Goal: Navigation & Orientation: Find specific page/section

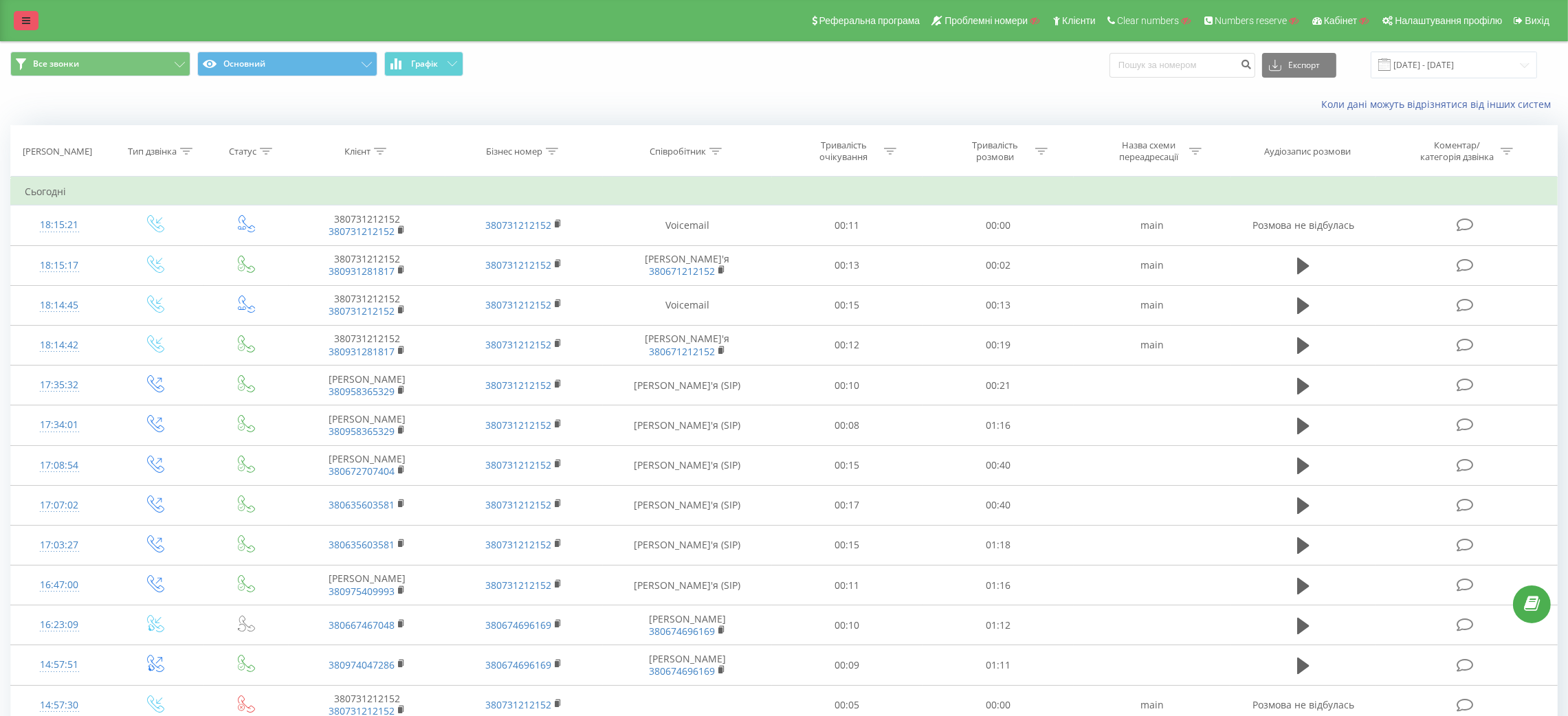
click at [23, 27] on link at bounding box center [26, 20] width 25 height 19
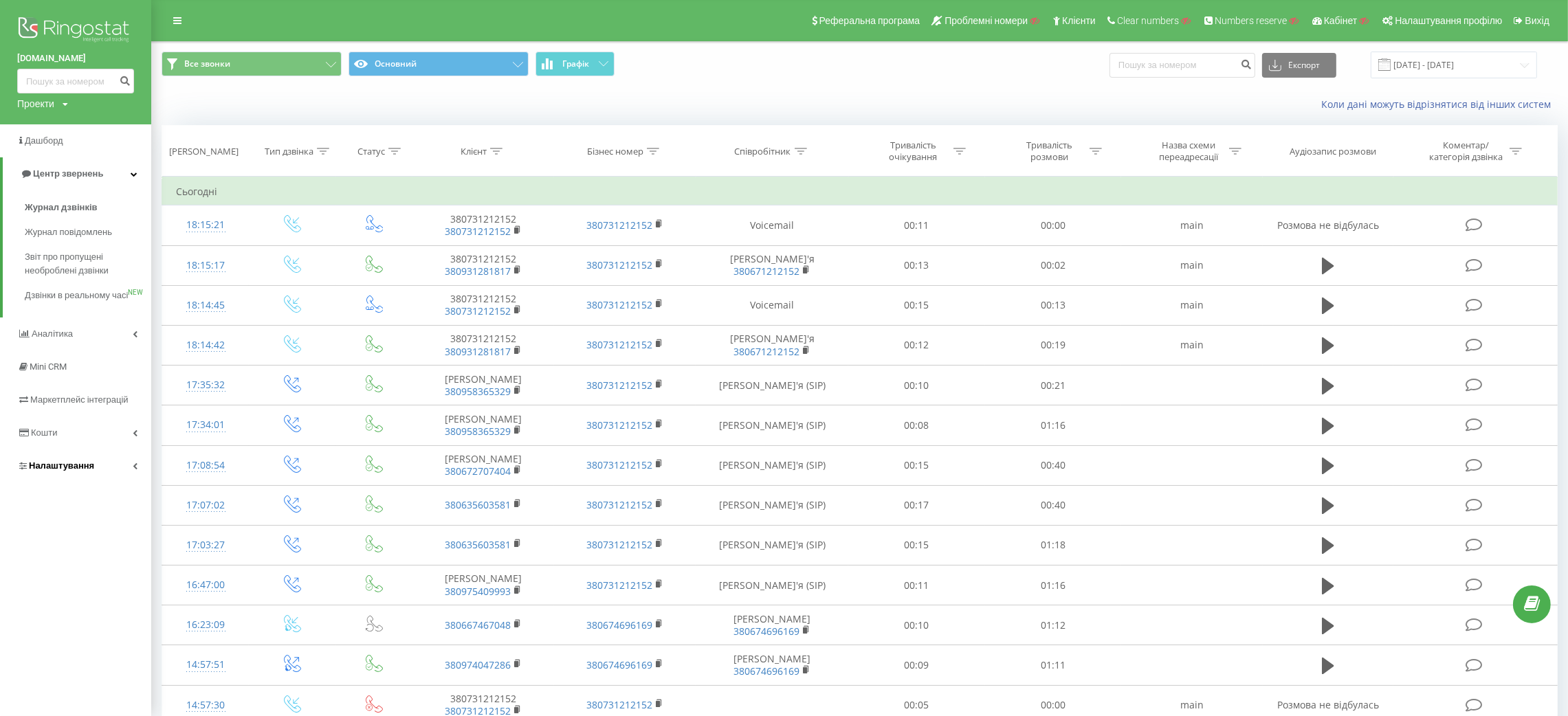
click at [60, 472] on span "Налаштування" at bounding box center [55, 466] width 77 height 14
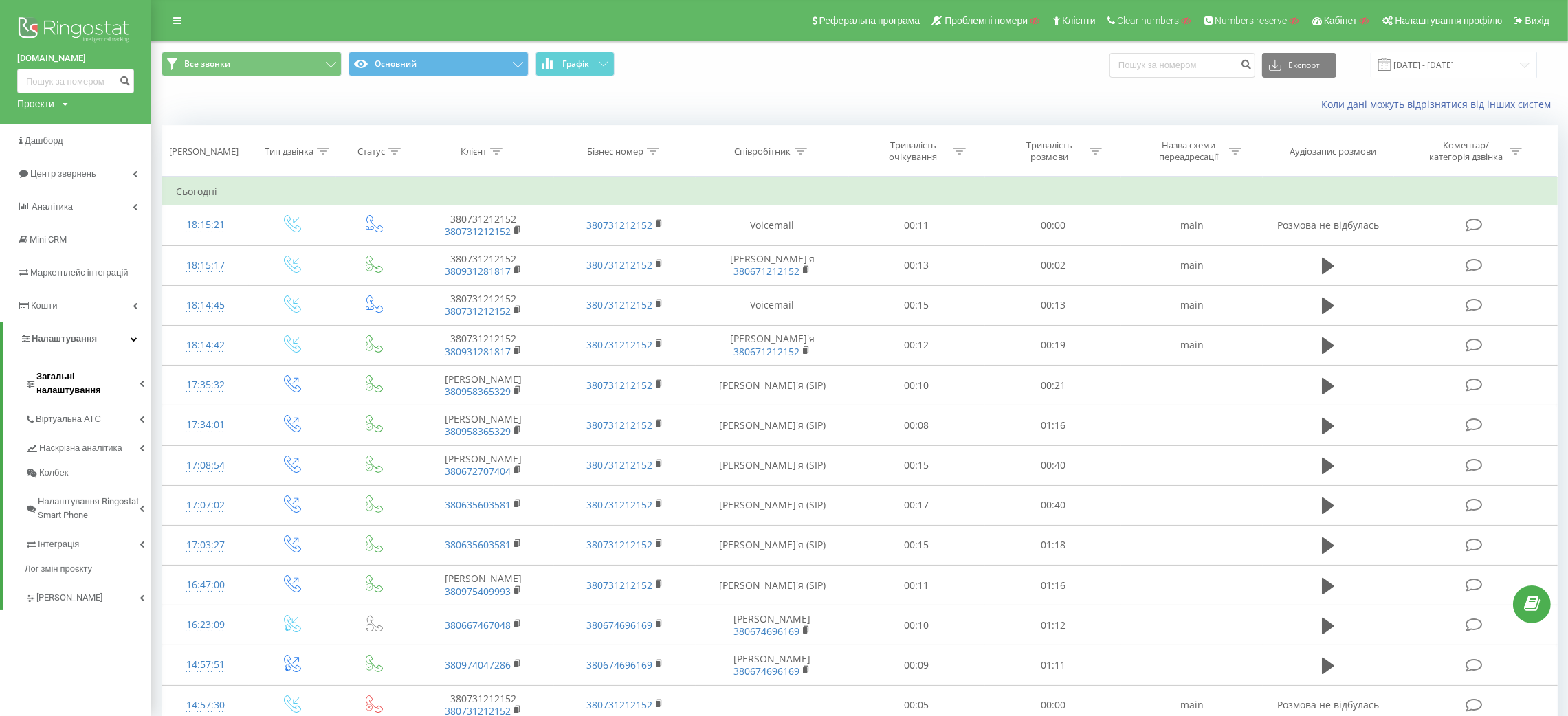
click at [81, 370] on span "Загальні налаштування" at bounding box center [87, 383] width 103 height 27
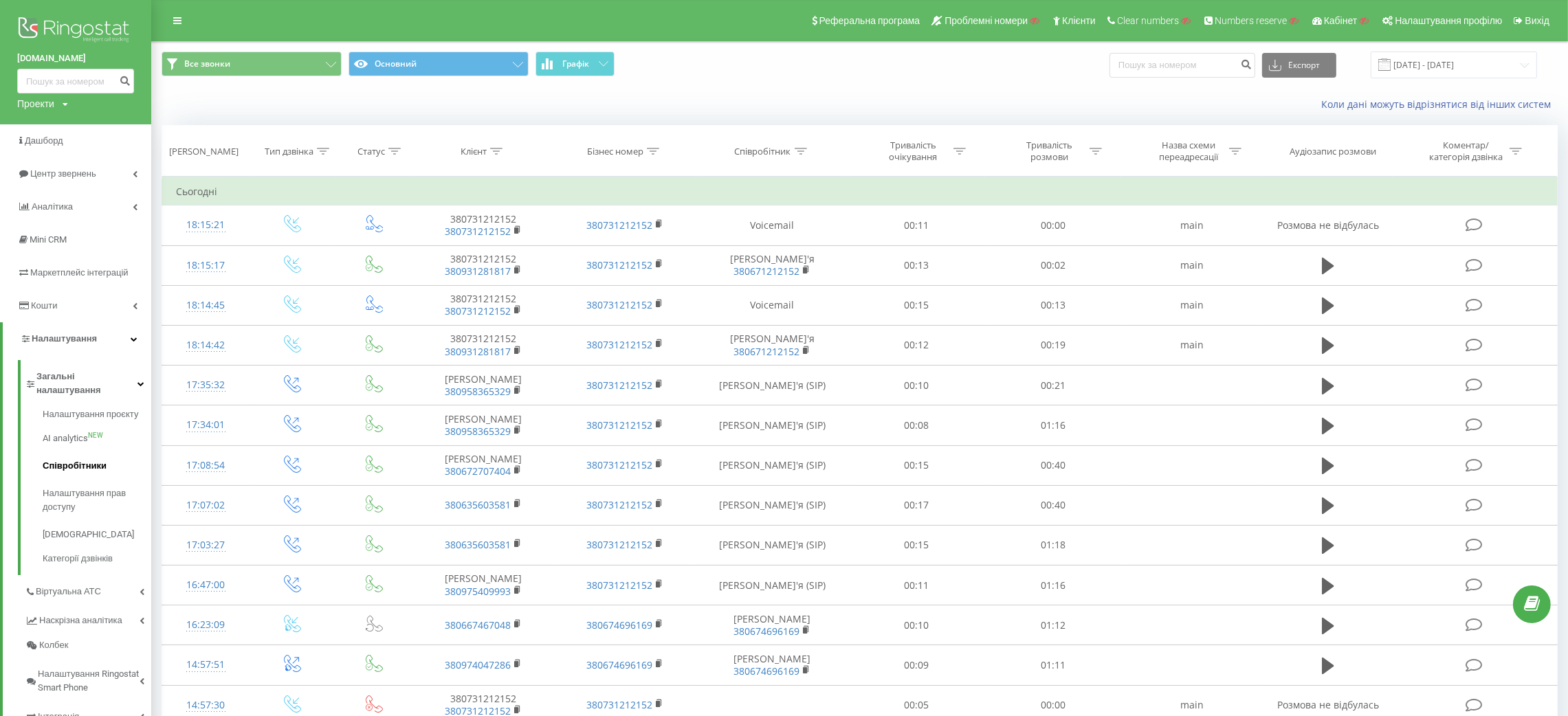
click at [82, 459] on span "Співробітники" at bounding box center [75, 466] width 64 height 14
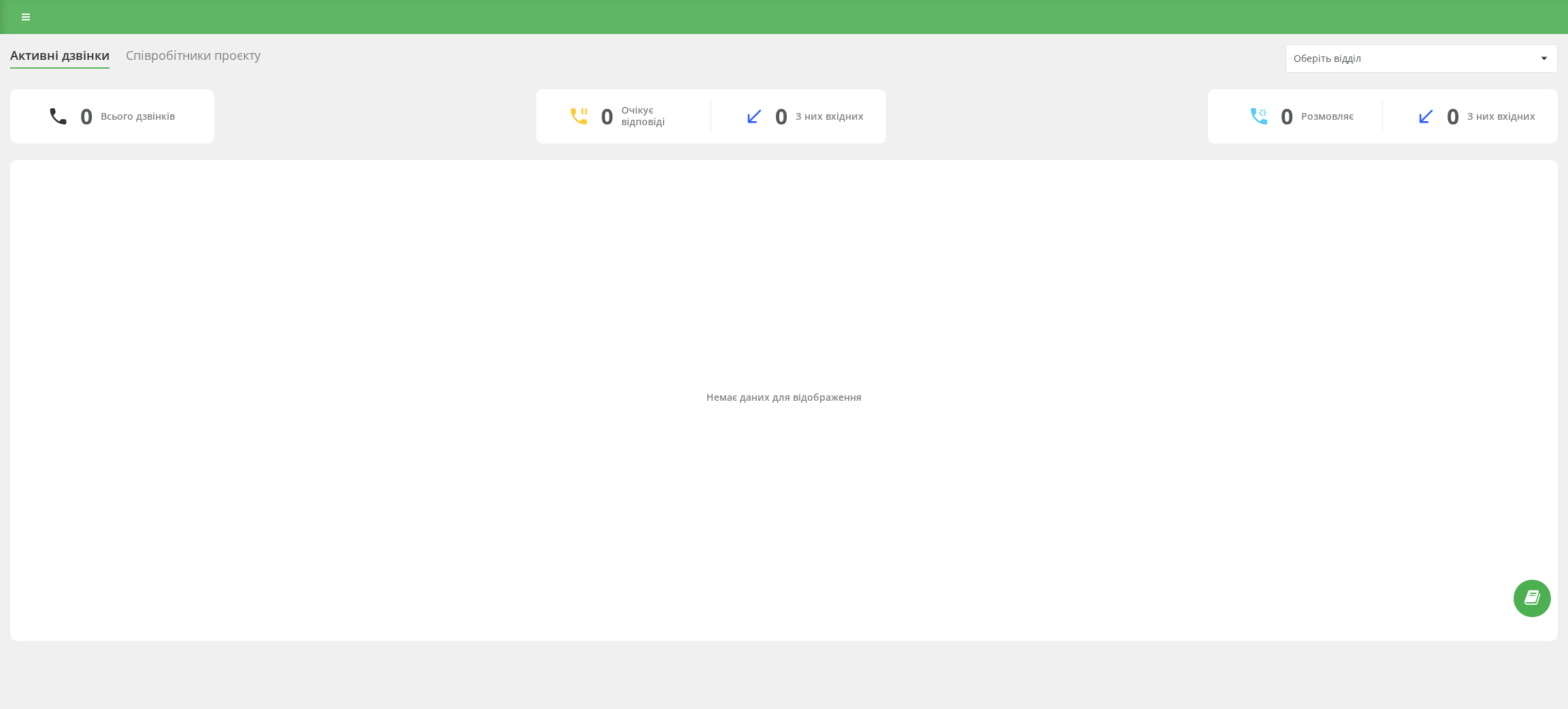
click at [203, 55] on div "Співробітники проєкту" at bounding box center [192, 59] width 135 height 21
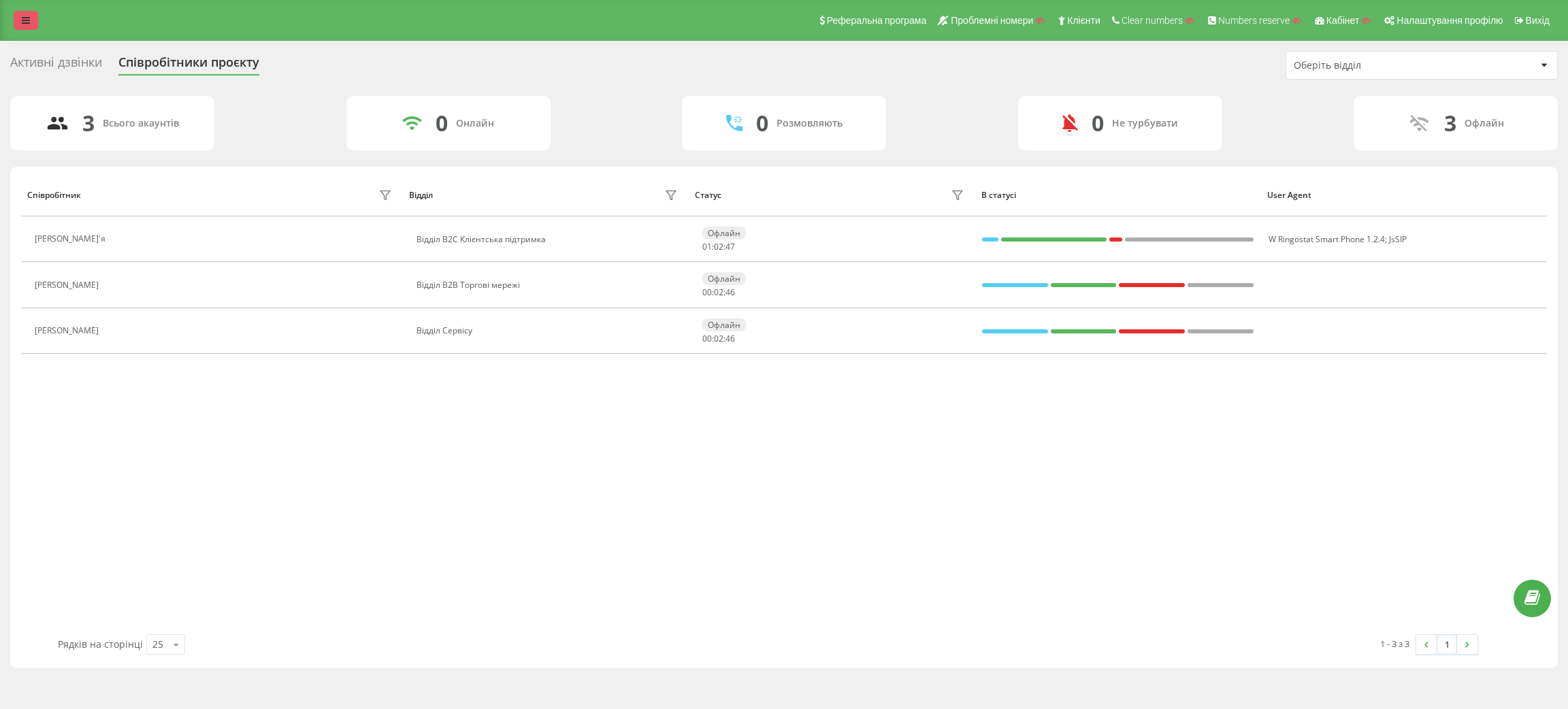
click at [33, 15] on link at bounding box center [26, 20] width 24 height 19
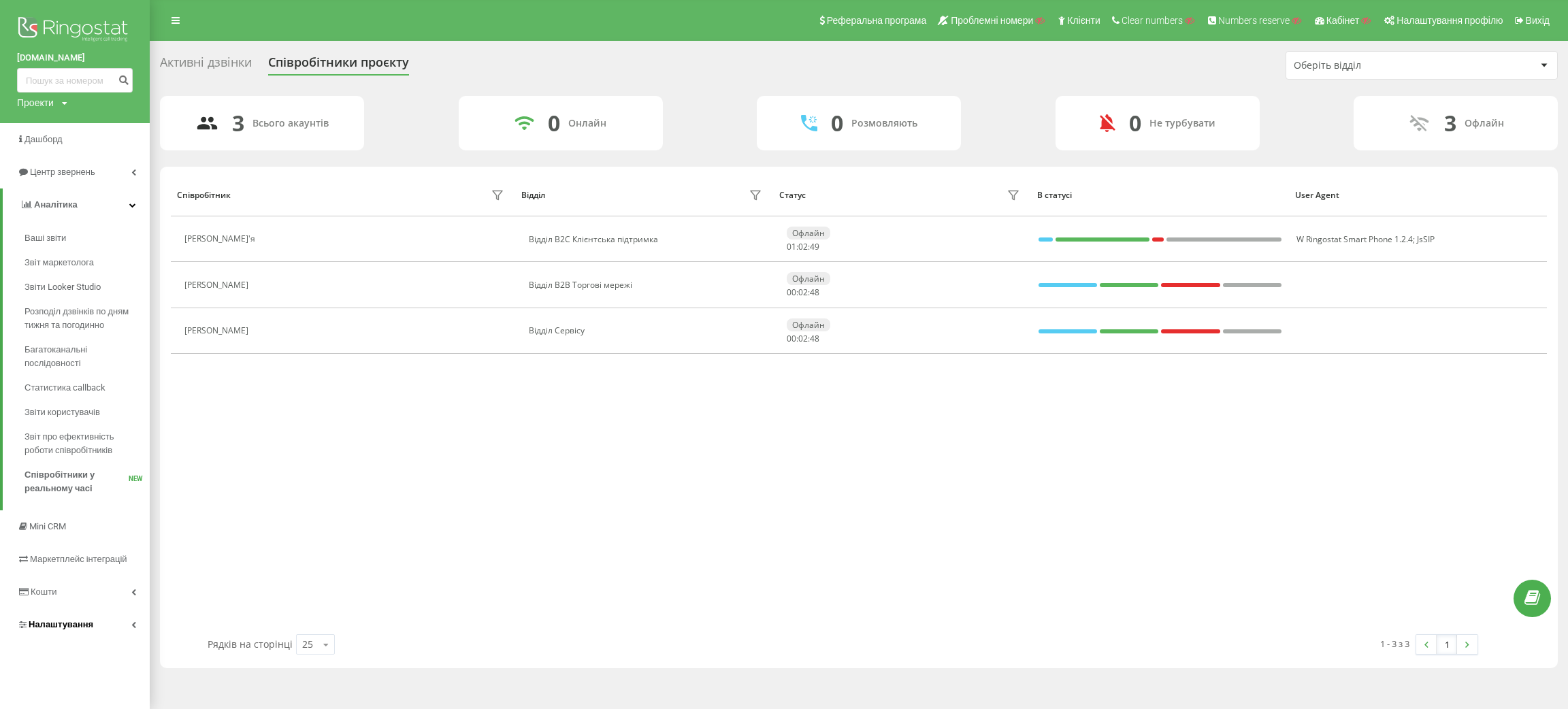
click at [47, 624] on span "Налаштування" at bounding box center [60, 624] width 64 height 11
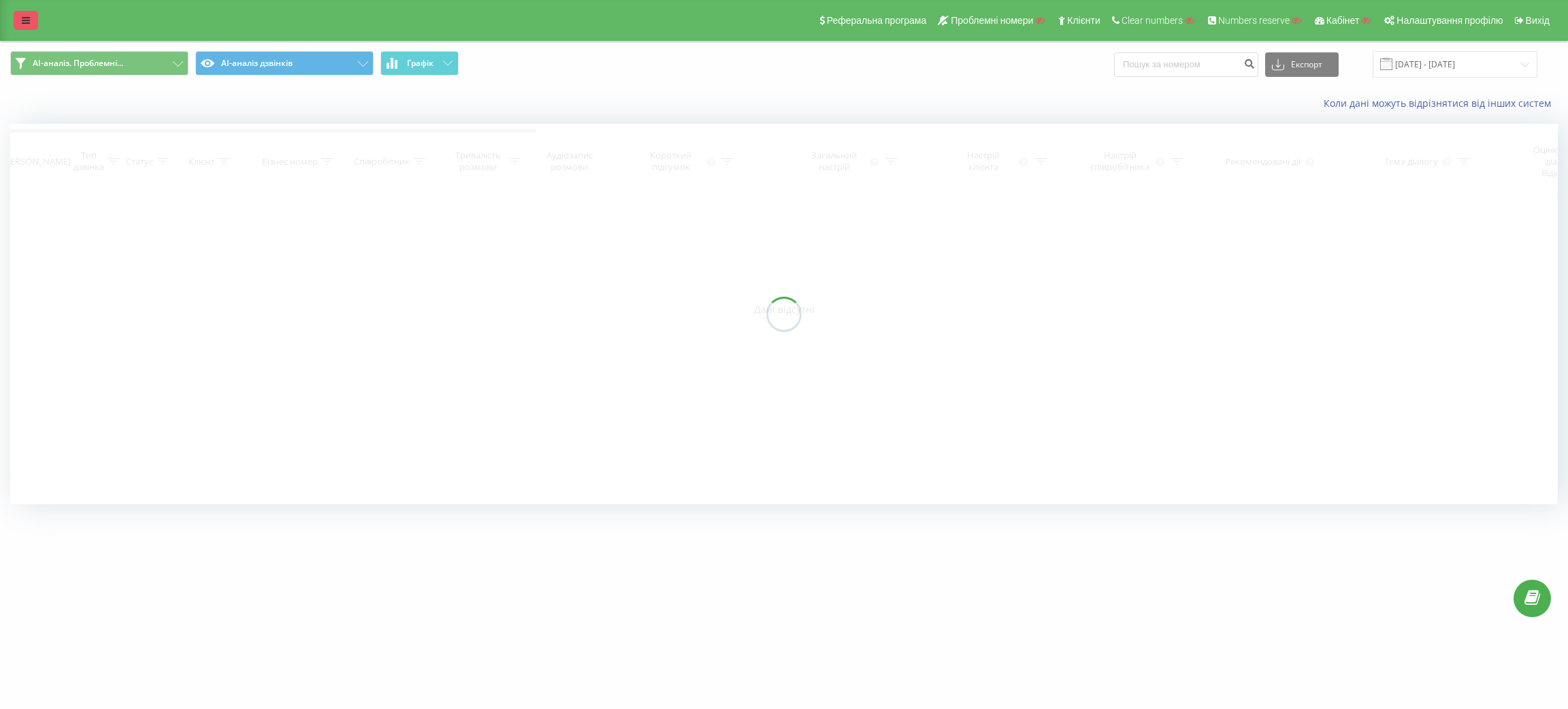
click at [34, 19] on link at bounding box center [26, 20] width 24 height 19
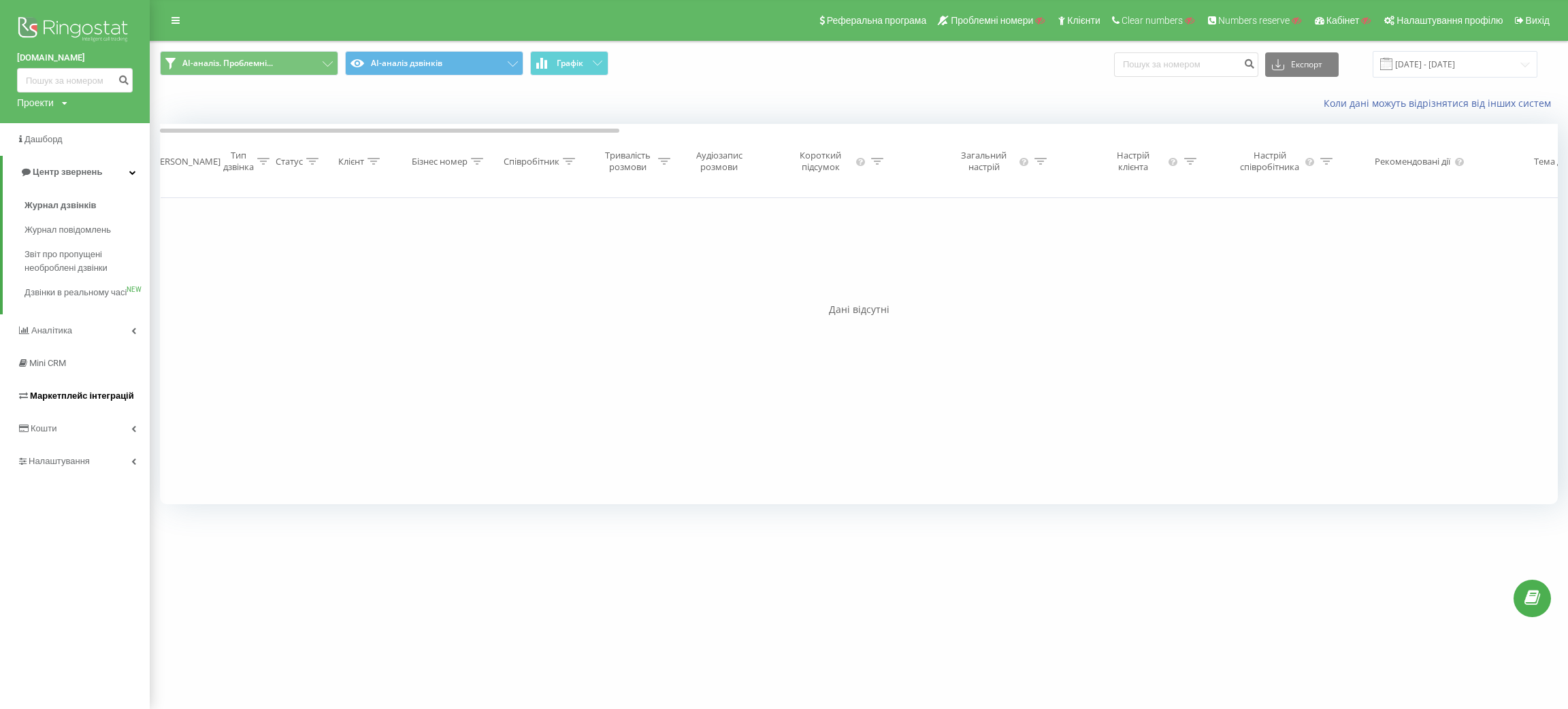
click at [67, 403] on span "Маркетплейс інтеграцій" at bounding box center [76, 395] width 117 height 14
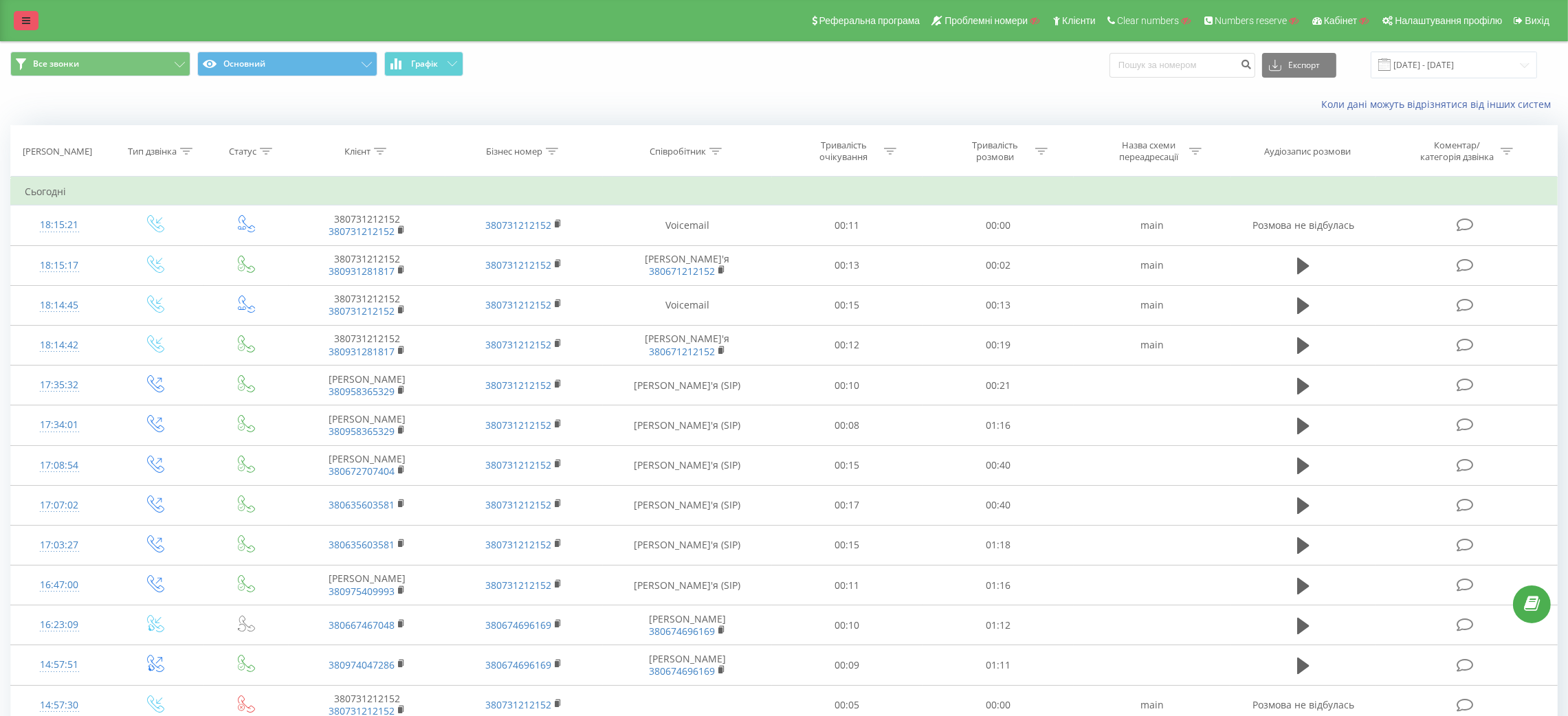
click at [28, 18] on icon at bounding box center [26, 21] width 8 height 10
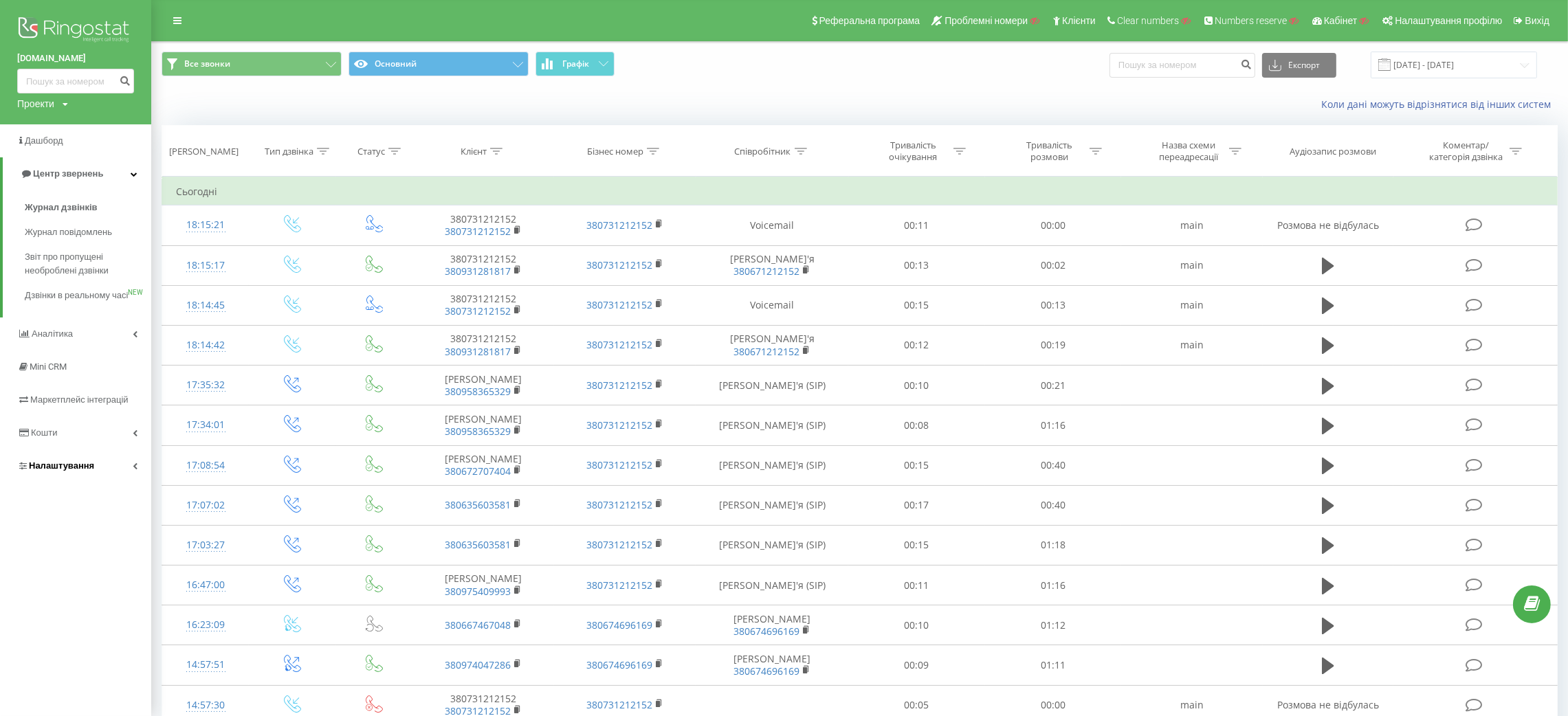
click at [63, 471] on span "Налаштування" at bounding box center [61, 465] width 65 height 11
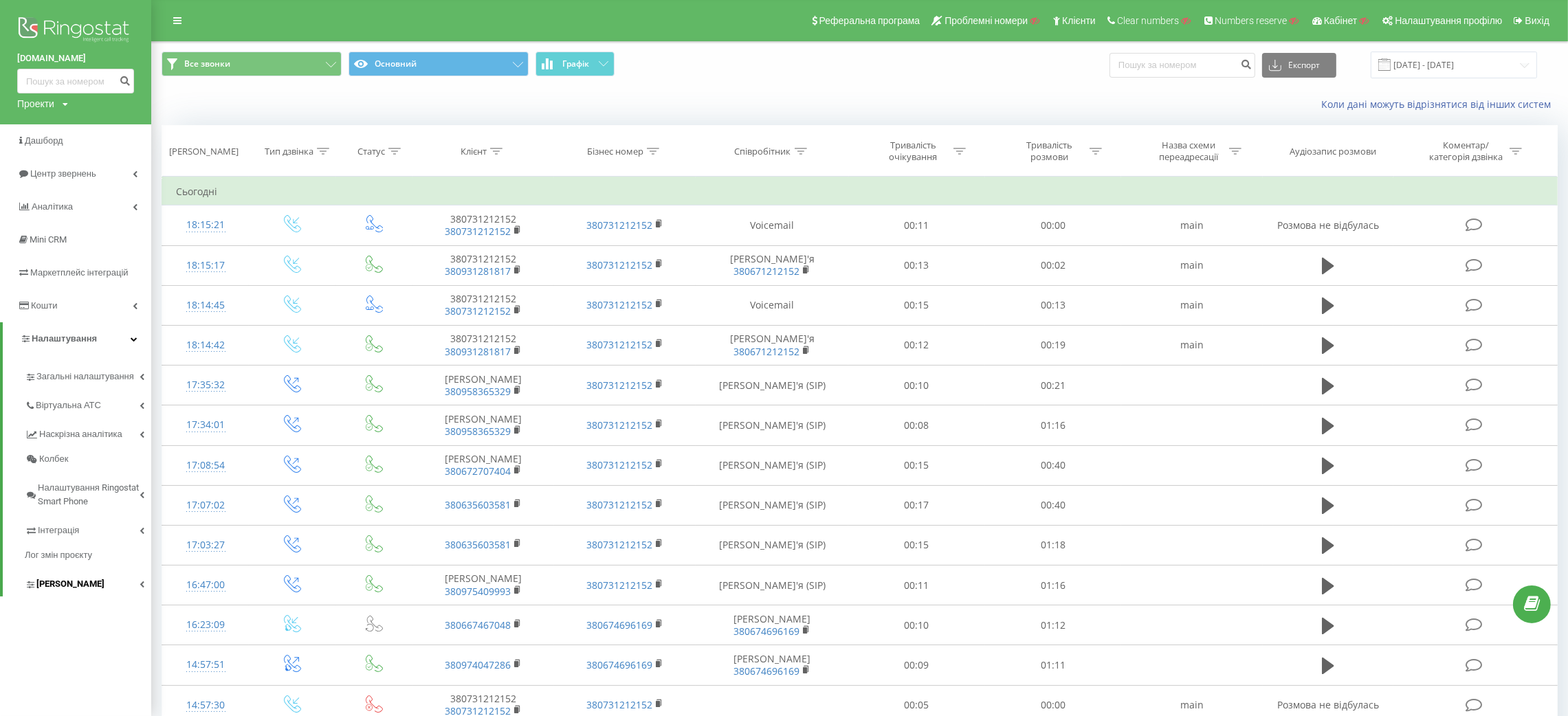
click at [73, 588] on span "[PERSON_NAME]" at bounding box center [70, 583] width 68 height 14
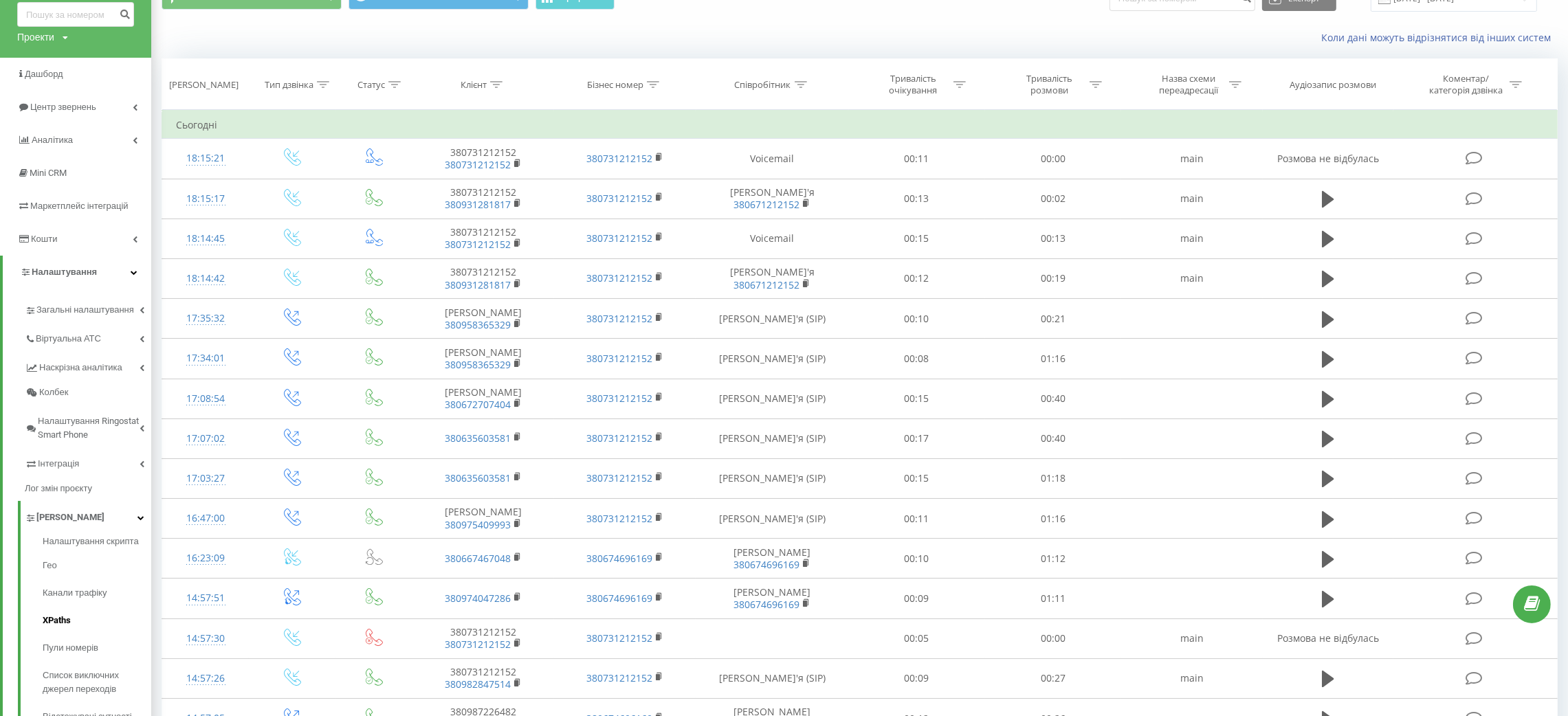
scroll to position [103, 0]
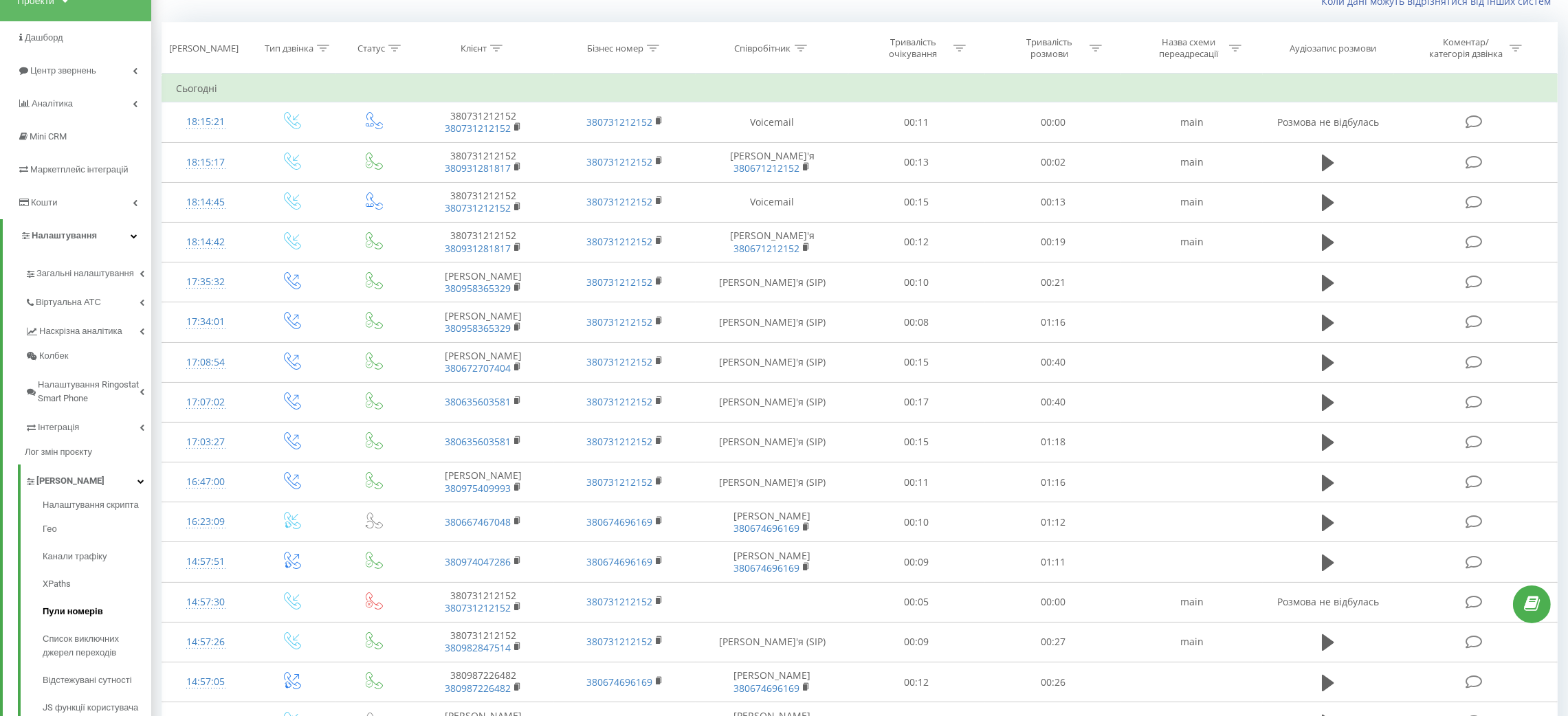
click at [72, 614] on span "Пули номерів" at bounding box center [72, 611] width 60 height 14
